Goal: Task Accomplishment & Management: Use online tool/utility

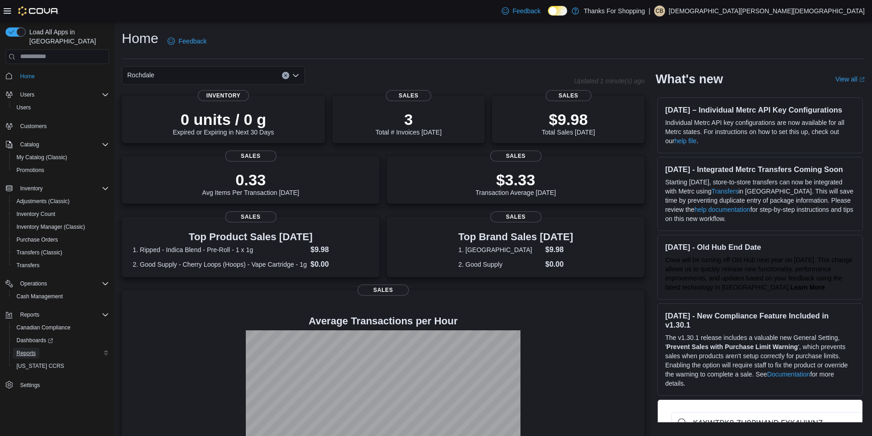
click at [34, 350] on span "Reports" at bounding box center [25, 353] width 19 height 7
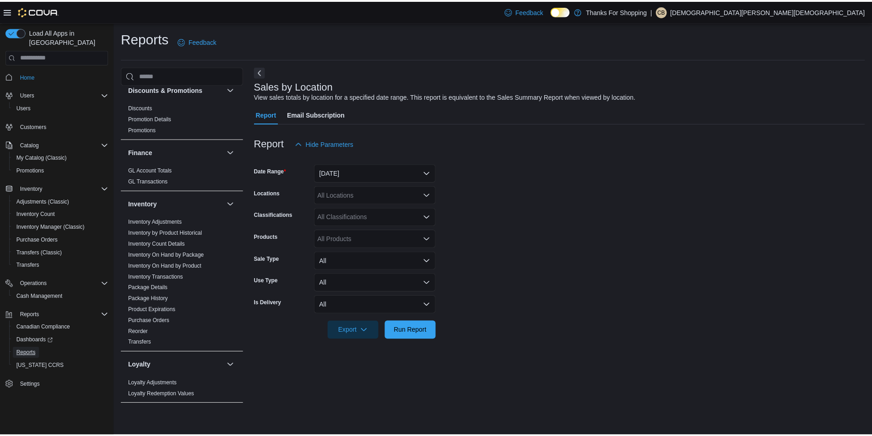
scroll to position [46, 0]
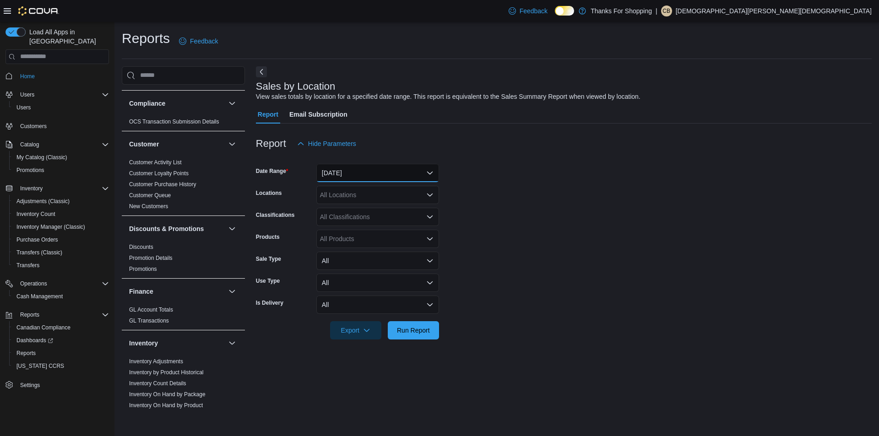
click at [334, 181] on button "[DATE]" at bounding box center [377, 173] width 123 height 18
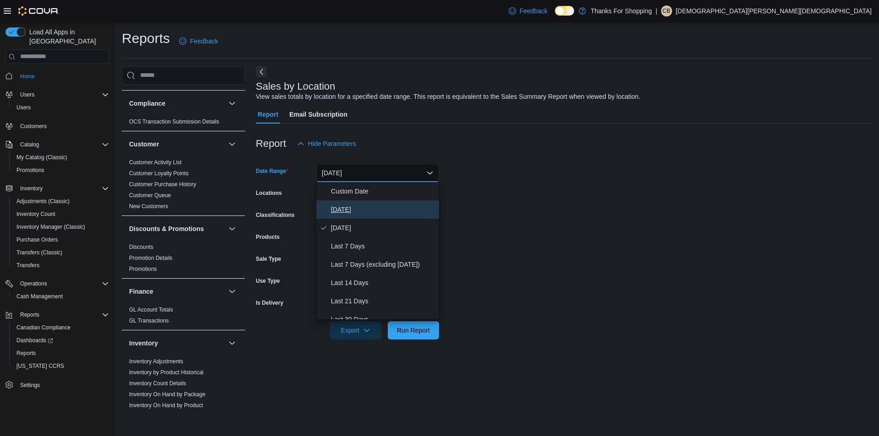
click at [336, 207] on span "[DATE]" at bounding box center [383, 209] width 104 height 11
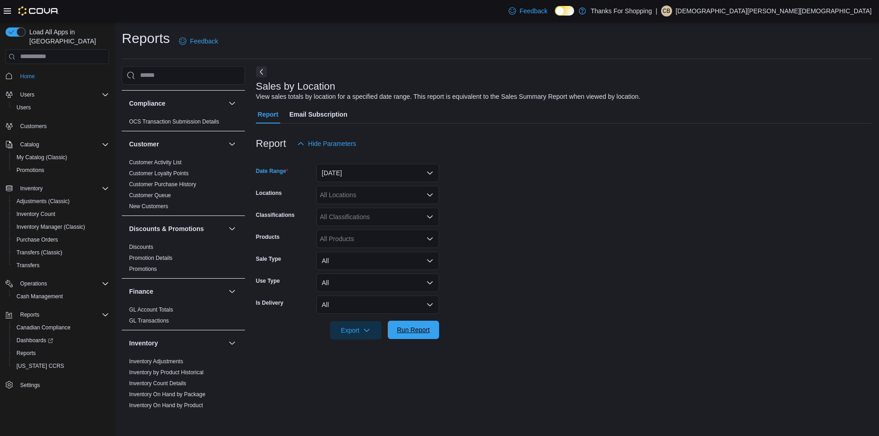
click at [407, 331] on span "Run Report" at bounding box center [413, 330] width 33 height 9
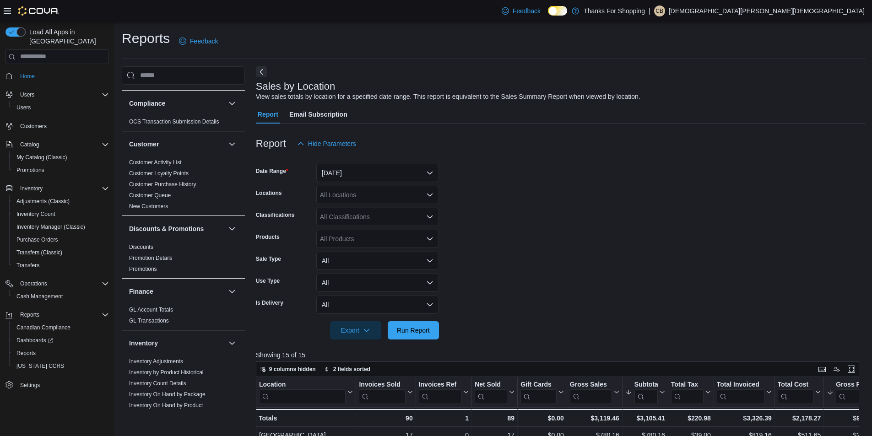
click at [559, 246] on form "Date Range [DATE] Locations All Locations Classifications All Classifications P…" at bounding box center [561, 246] width 610 height 187
click at [34, 350] on span "Reports" at bounding box center [25, 353] width 19 height 7
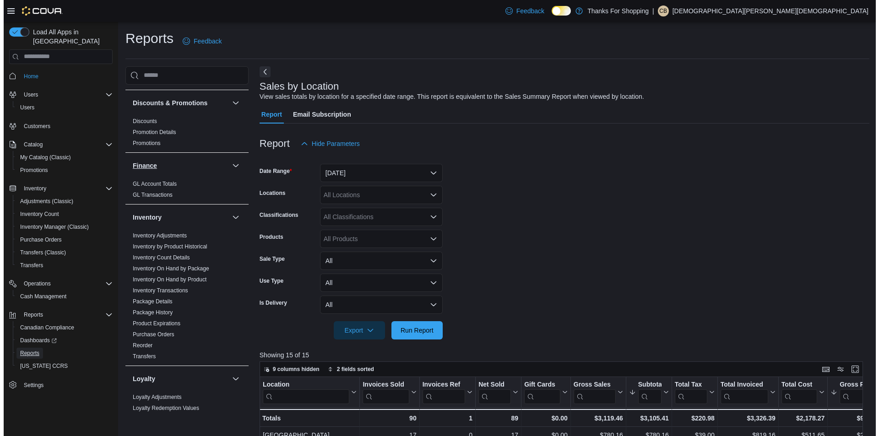
scroll to position [183, 0]
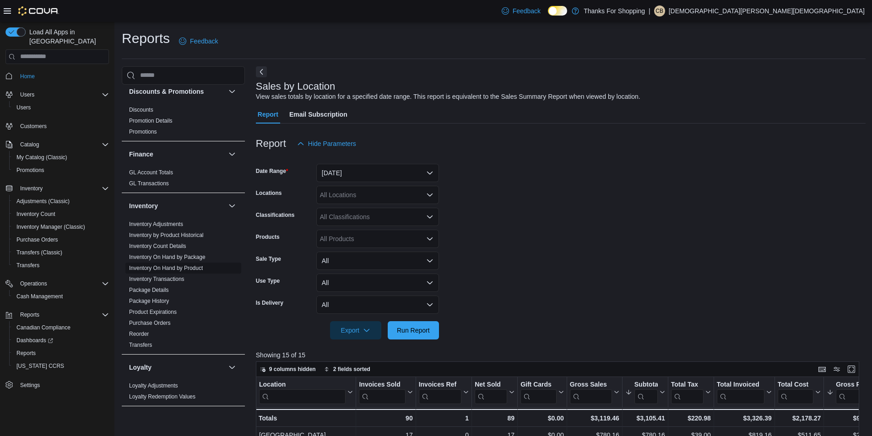
click at [195, 266] on link "Inventory On Hand by Product" at bounding box center [166, 268] width 74 height 6
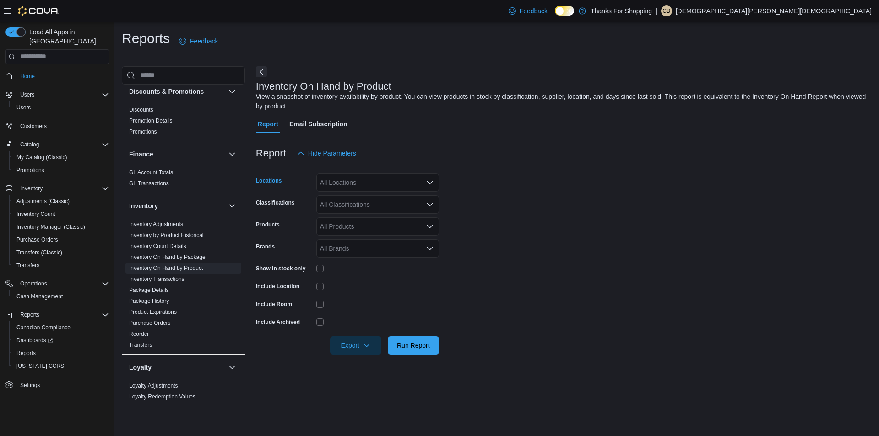
click at [378, 184] on div "All Locations" at bounding box center [377, 183] width 123 height 18
click at [365, 273] on span "Rochdale" at bounding box center [354, 273] width 27 height 9
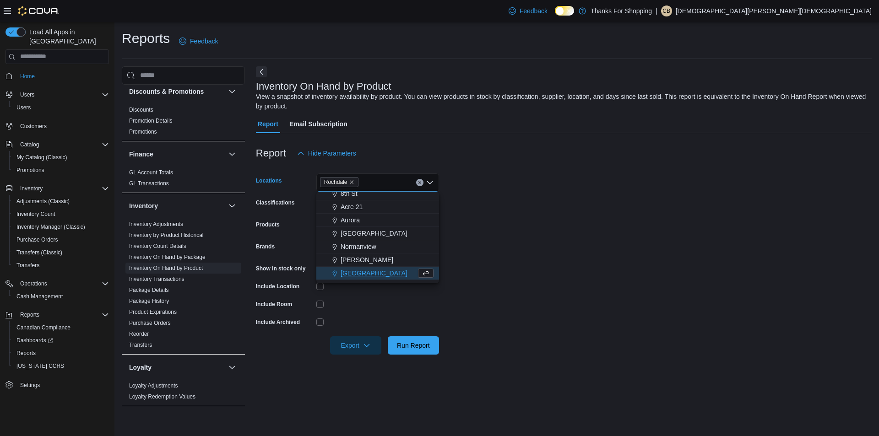
click at [504, 280] on form "Locations [GEOGRAPHIC_DATA] Combo box. Selected. [GEOGRAPHIC_DATA]. Press Backs…" at bounding box center [564, 259] width 616 height 192
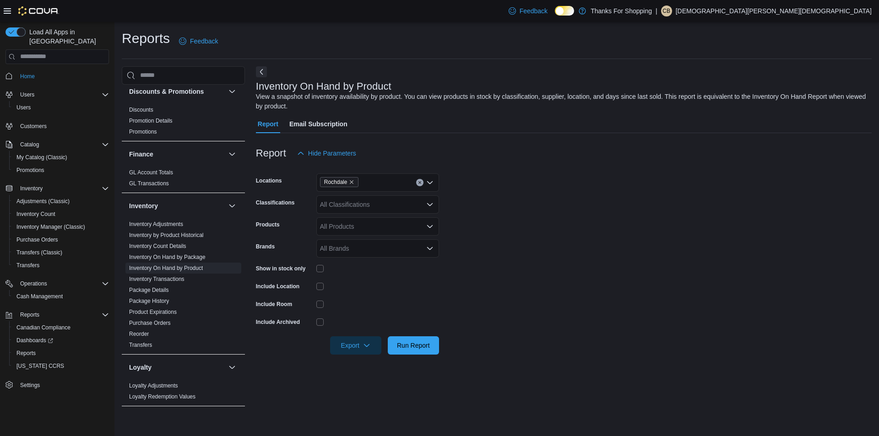
click at [386, 207] on div "All Classifications" at bounding box center [377, 204] width 123 height 18
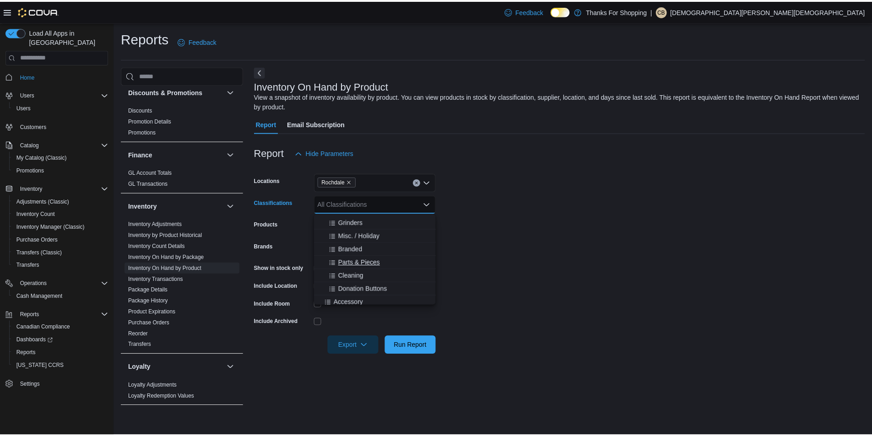
scroll to position [229, 0]
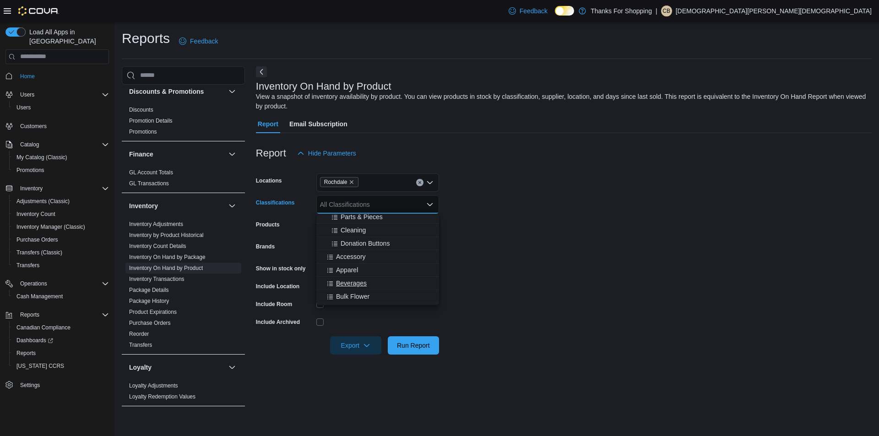
click at [367, 282] on div "Beverages" at bounding box center [378, 283] width 112 height 9
click at [421, 342] on span "Run Report" at bounding box center [413, 345] width 33 height 9
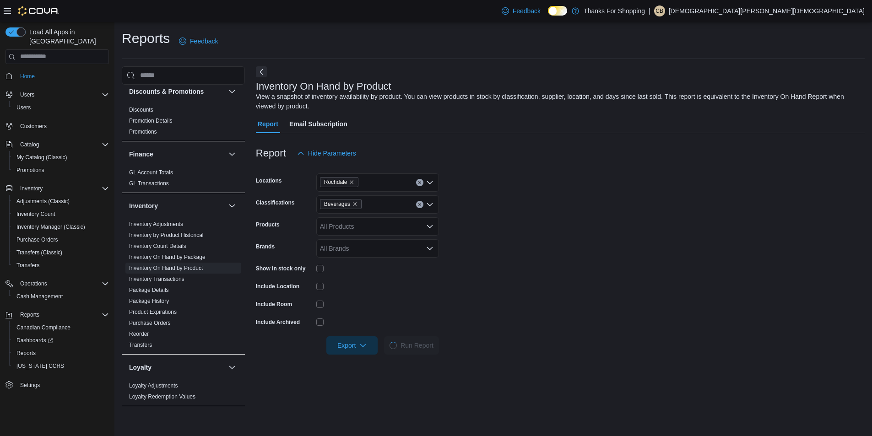
click at [318, 263] on div at bounding box center [377, 268] width 123 height 14
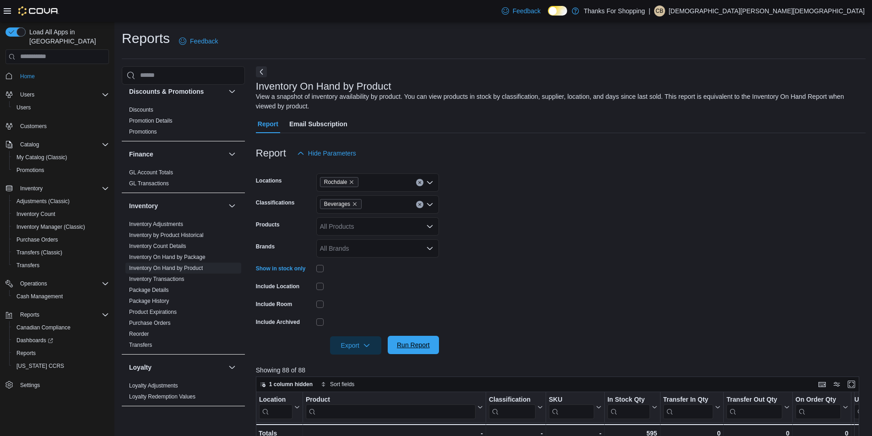
click at [412, 347] on span "Run Report" at bounding box center [413, 345] width 33 height 9
click at [418, 338] on span "Run Report" at bounding box center [413, 345] width 40 height 18
click at [363, 342] on icon "button" at bounding box center [366, 345] width 7 height 7
click at [366, 366] on span "Export to Excel" at bounding box center [356, 363] width 41 height 7
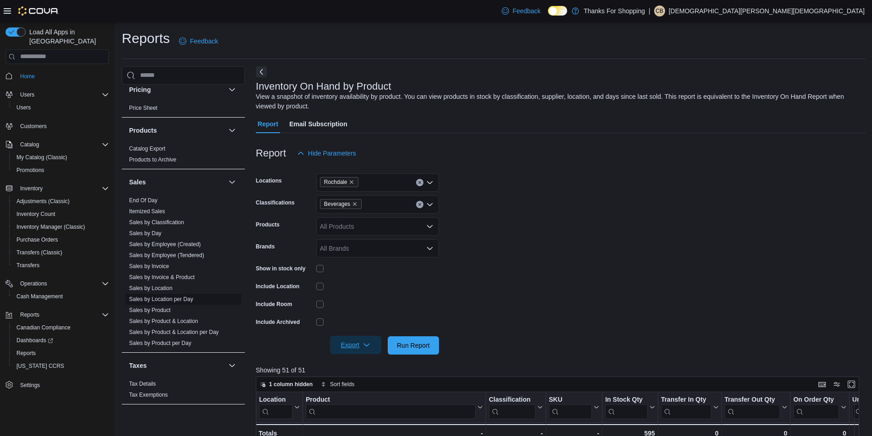
scroll to position [555, 0]
click at [165, 286] on link "Sales by Location" at bounding box center [150, 286] width 43 height 6
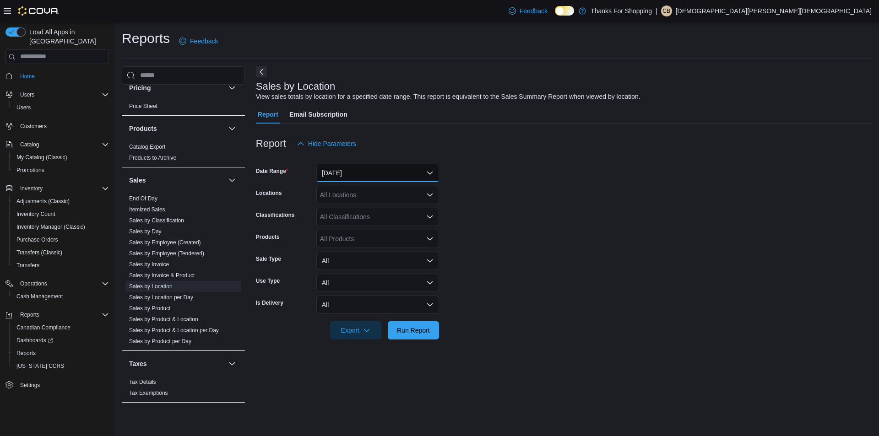
click at [367, 169] on button "[DATE]" at bounding box center [377, 173] width 123 height 18
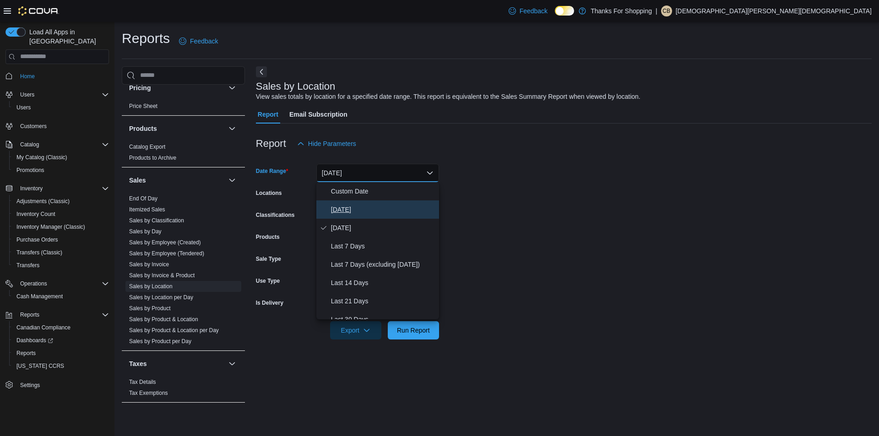
click at [365, 214] on span "[DATE]" at bounding box center [383, 209] width 104 height 11
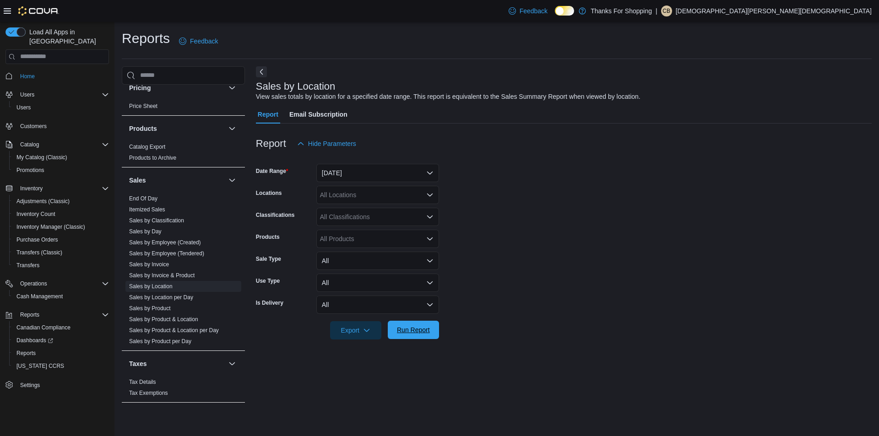
click at [412, 327] on span "Run Report" at bounding box center [413, 330] width 33 height 9
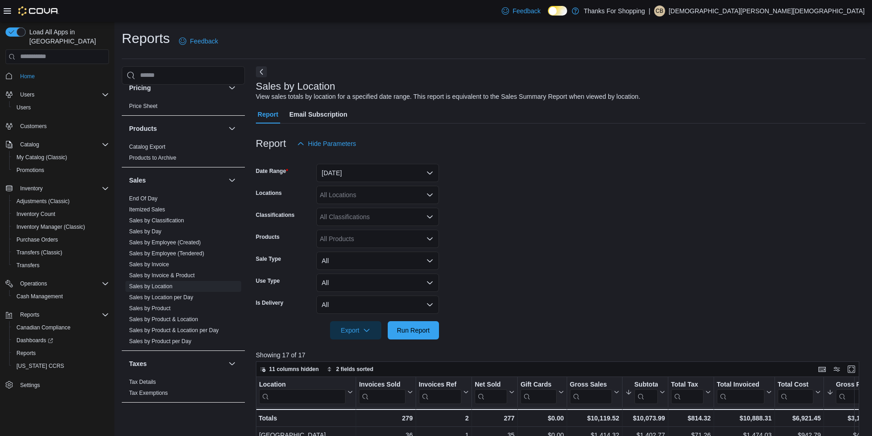
click at [735, 159] on div at bounding box center [561, 158] width 610 height 11
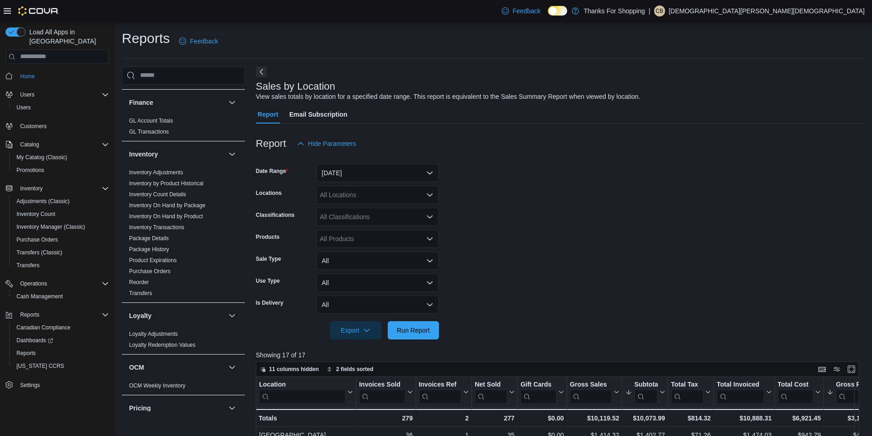
click at [404, 341] on div at bounding box center [561, 345] width 610 height 11
click at [414, 329] on span "Run Report" at bounding box center [413, 330] width 33 height 9
click at [575, 212] on form "Date Range [DATE] Locations All Locations Classifications All Classifications P…" at bounding box center [561, 246] width 610 height 187
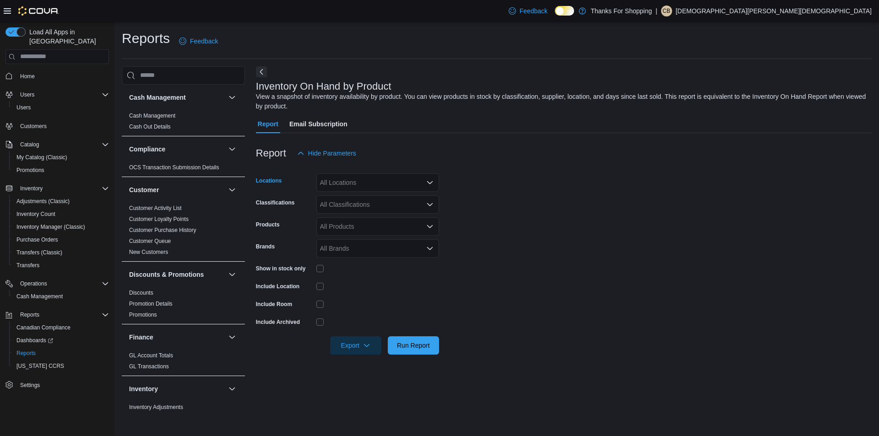
click at [370, 185] on div "All Locations" at bounding box center [377, 183] width 123 height 18
click at [364, 271] on span "Rochdale" at bounding box center [354, 273] width 27 height 9
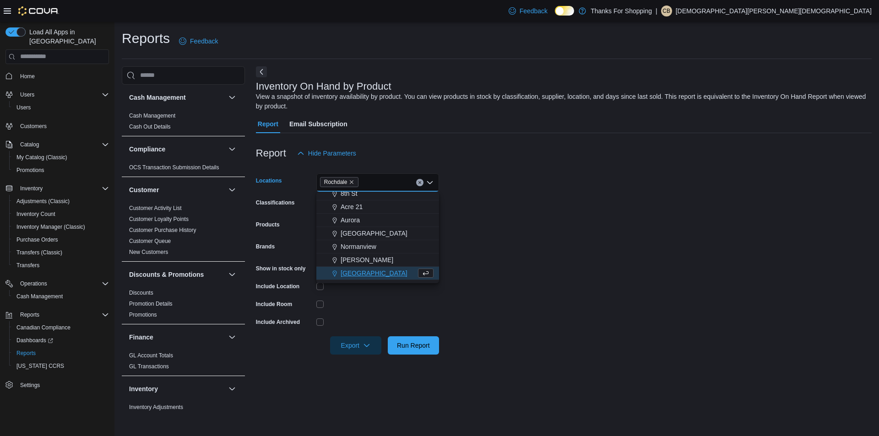
click at [532, 268] on form "Locations [GEOGRAPHIC_DATA] Combo box. Selected. [GEOGRAPHIC_DATA]. Press Backs…" at bounding box center [564, 259] width 616 height 192
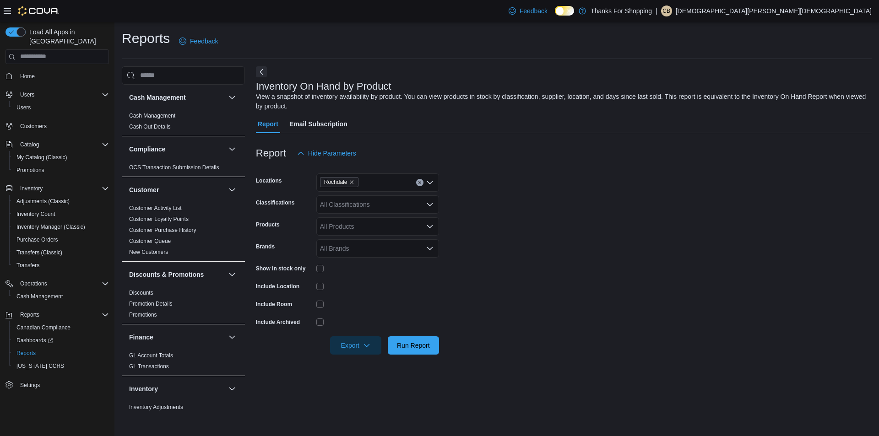
click at [382, 210] on div "All Classifications" at bounding box center [377, 204] width 123 height 18
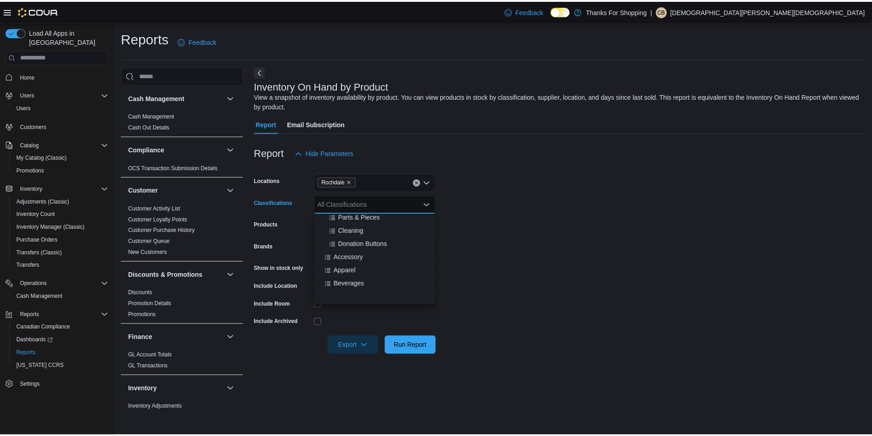
scroll to position [229, 0]
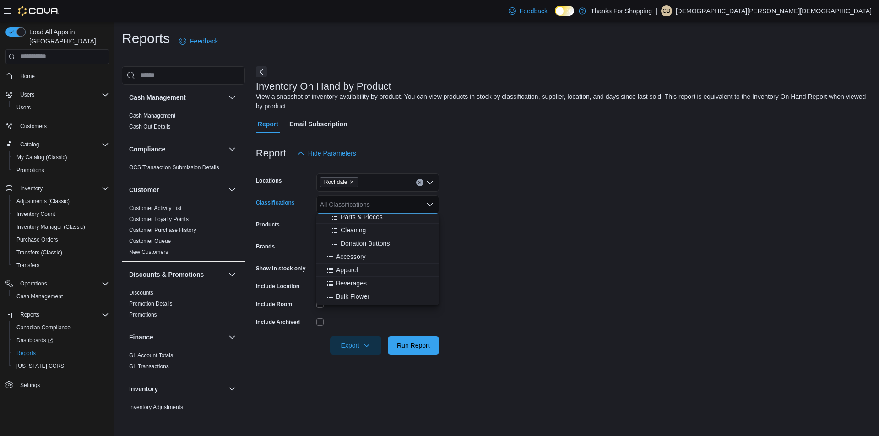
click at [372, 269] on div "Apparel" at bounding box center [378, 270] width 112 height 9
click at [497, 254] on form "Locations Rochdale Classifications Apparel Combo box. Selected. Apparel. Press …" at bounding box center [564, 259] width 616 height 192
click at [402, 225] on div "All Products" at bounding box center [377, 226] width 123 height 18
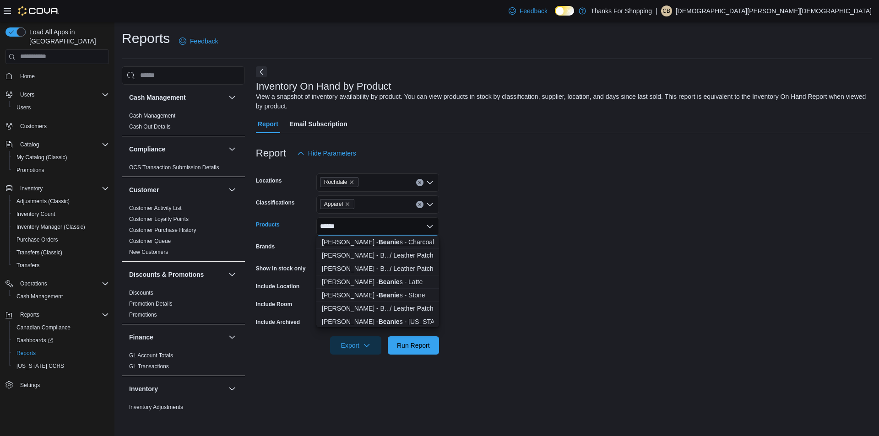
type input "******"
click at [405, 241] on div "Farmer Jane - Beanie s - Charcoal" at bounding box center [378, 242] width 112 height 9
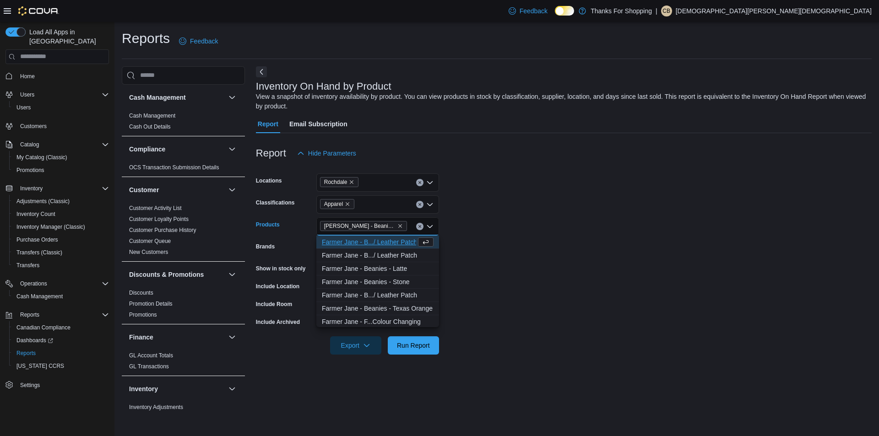
click at [403, 241] on div "F a r m e r J a n e - B . . . / L e a t h e r P a t c h" at bounding box center [369, 242] width 94 height 9
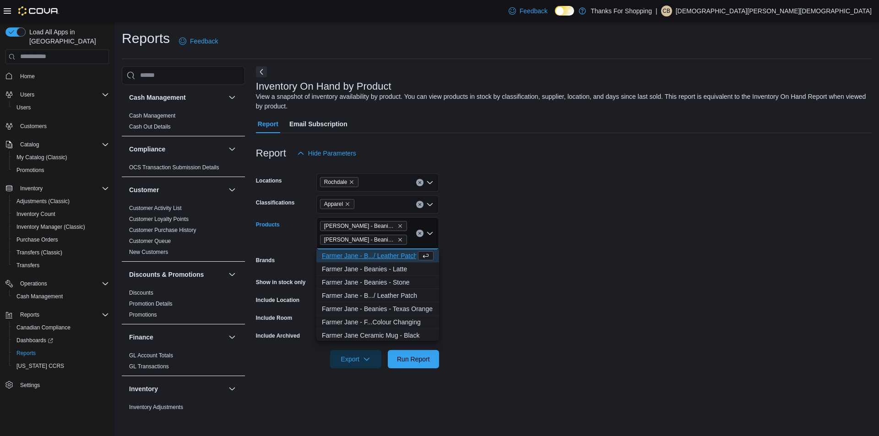
click at [401, 256] on div "F a r m e r J a n e - B . . . / L e a t h e r P a t c h" at bounding box center [369, 255] width 94 height 9
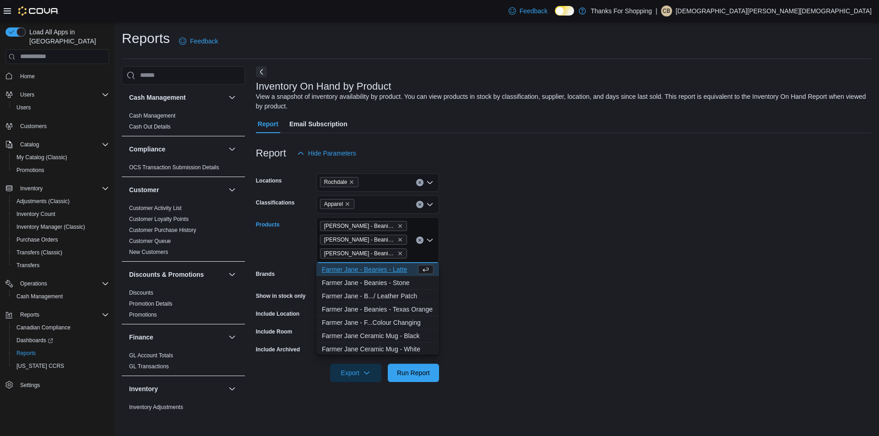
click at [399, 271] on div "F a r m e r J a n e - B e a n i e s - L a t t e" at bounding box center [369, 269] width 94 height 9
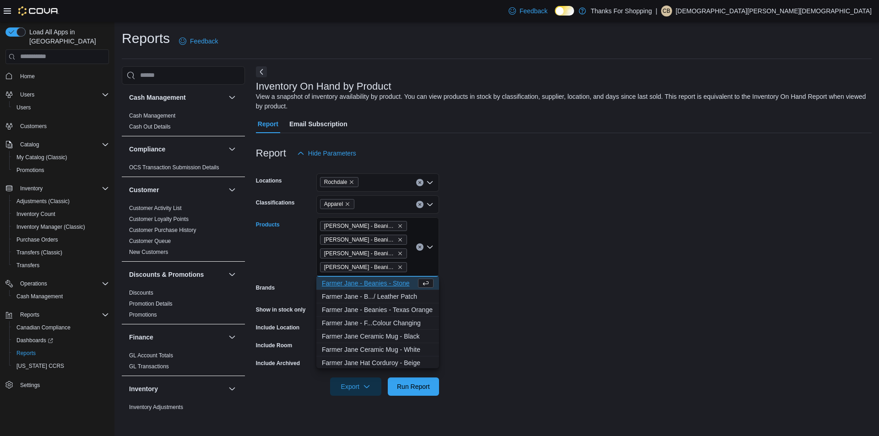
click at [397, 282] on div "F a r m e r J a n e - B e a n i e s - S t o n e" at bounding box center [369, 283] width 94 height 9
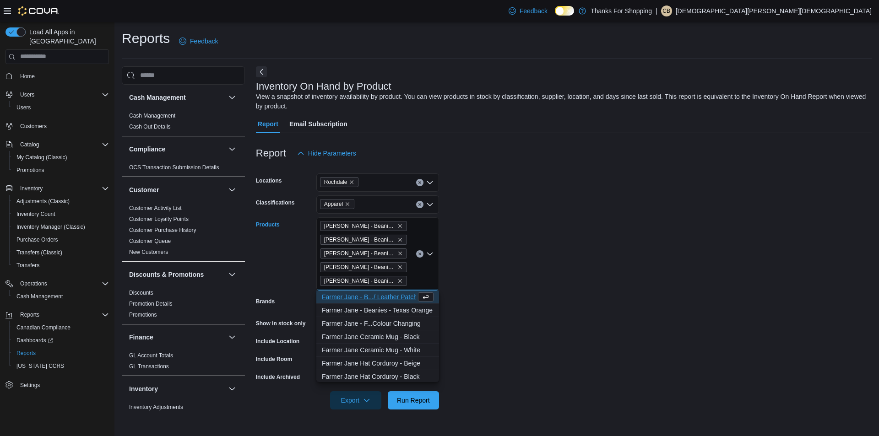
click at [394, 296] on div "F a r m e r J a n e - B . . . / L e a t h e r P a t c h" at bounding box center [369, 297] width 94 height 9
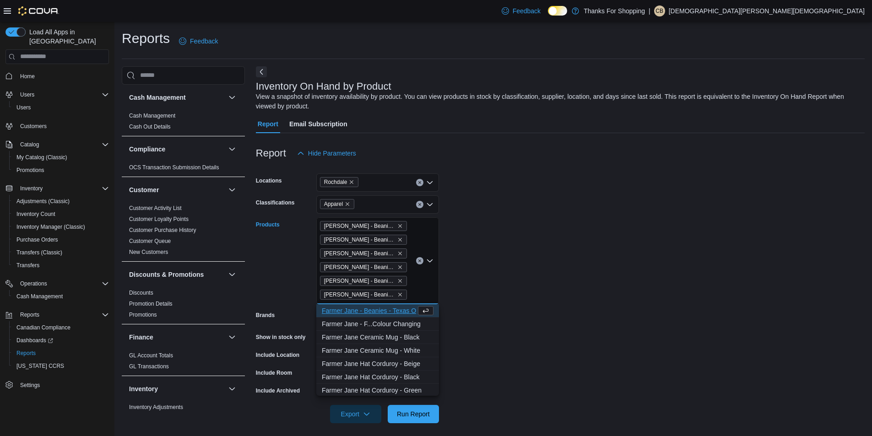
click at [391, 312] on div "F a r m e r J a n e - B e a n i e s - T e x a s O r a n g e" at bounding box center [369, 310] width 94 height 9
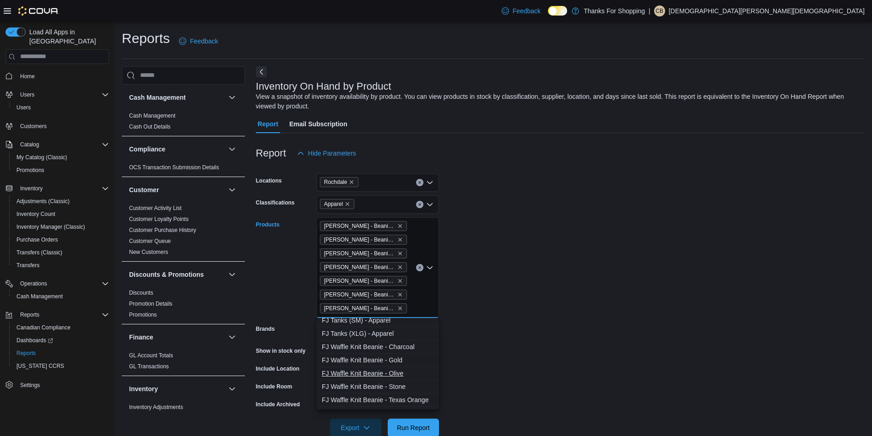
scroll to position [870, 0]
click at [406, 331] on div "F J W a f f l e K n i t B e a n i e - C h a r c o a l" at bounding box center [378, 330] width 112 height 9
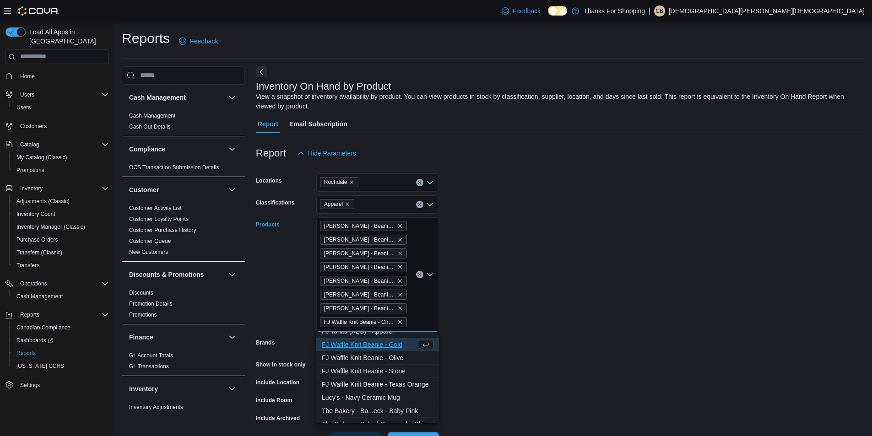
click at [402, 345] on div "F J W a f f l e K n i t B e a n i e - G o l d" at bounding box center [369, 344] width 94 height 9
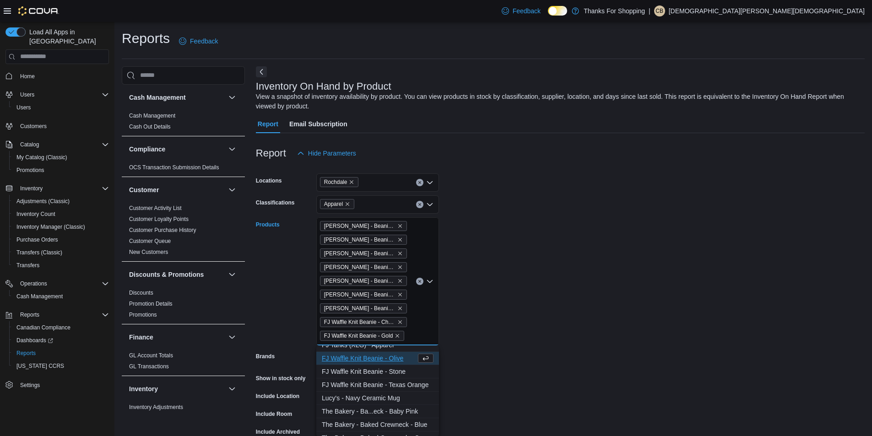
click at [393, 356] on div "F J W a f f l e K n i t B e a n i e - O l i v e" at bounding box center [369, 358] width 94 height 9
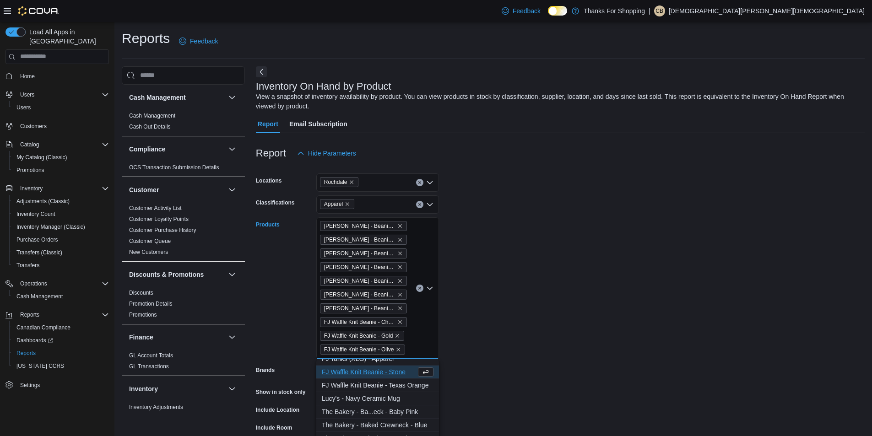
click at [391, 369] on div "F J W a f f l e K n i t B e a n i e - S t o n e" at bounding box center [369, 372] width 94 height 9
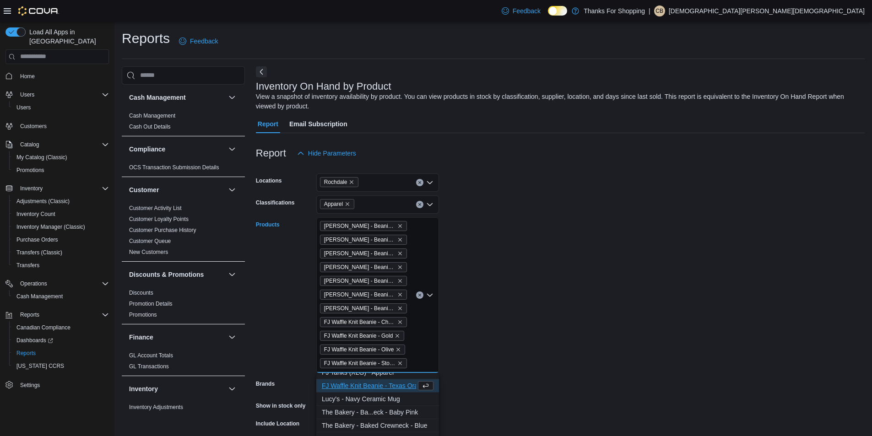
click at [387, 384] on div "F J W a f f l e K n i t B e a n i e - T e x a s O r a n g e" at bounding box center [369, 385] width 94 height 9
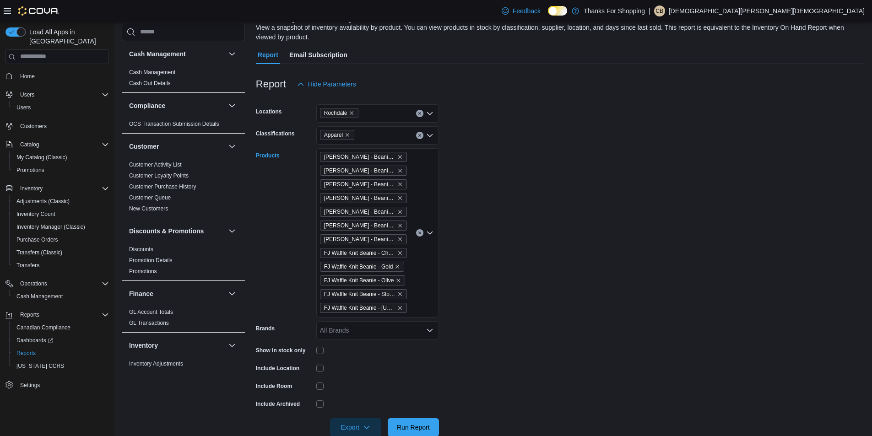
scroll to position [88, 0]
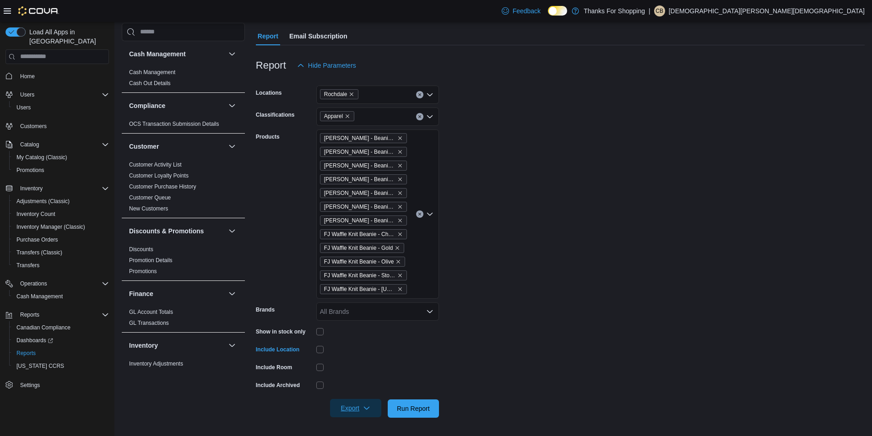
click at [348, 405] on span "Export" at bounding box center [356, 408] width 40 height 18
click at [375, 357] on span "Export to Excel" at bounding box center [356, 353] width 41 height 7
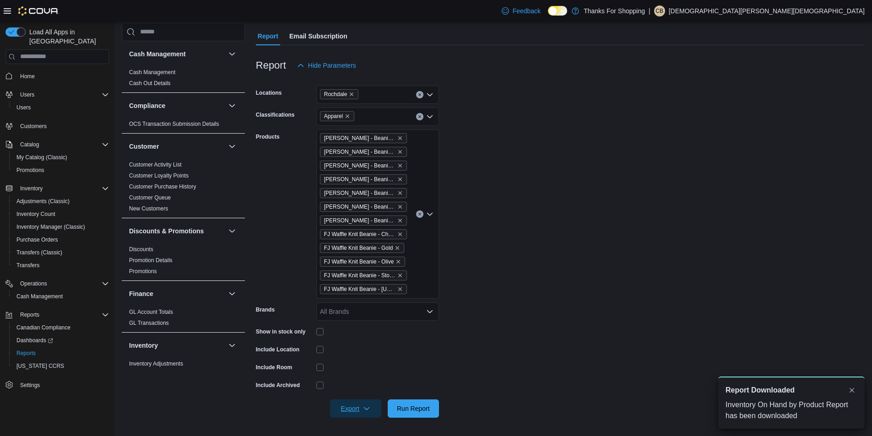
scroll to position [0, 0]
